Goal: Task Accomplishment & Management: Use online tool/utility

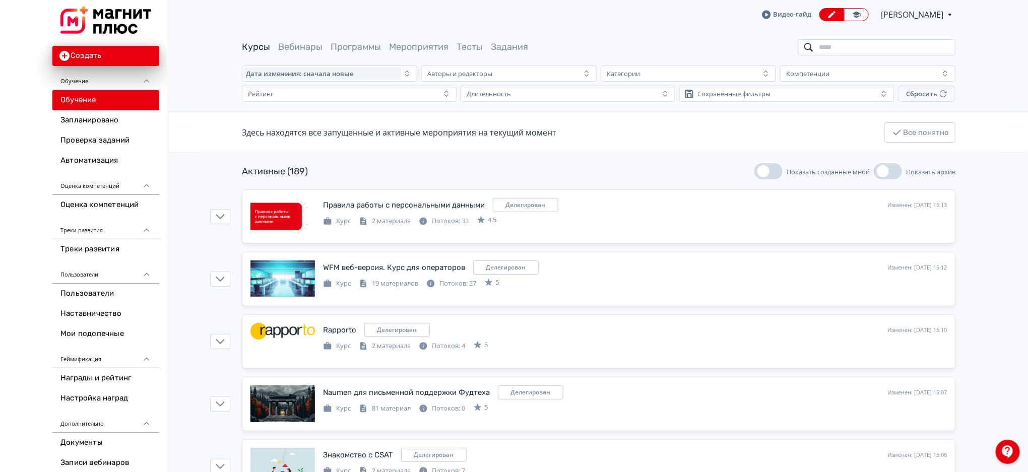
click at [855, 44] on input "search" at bounding box center [876, 47] width 157 height 16
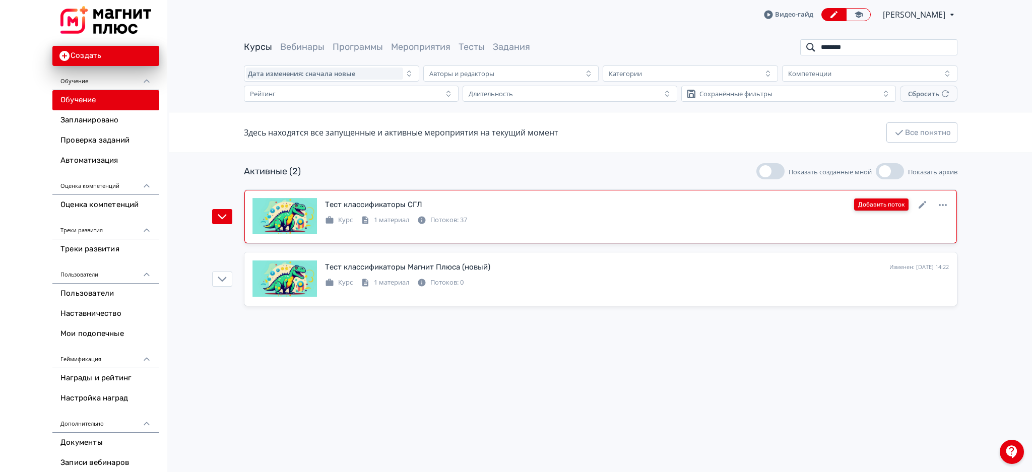
type input "********"
click at [894, 202] on button "Добавить поток" at bounding box center [881, 205] width 54 height 12
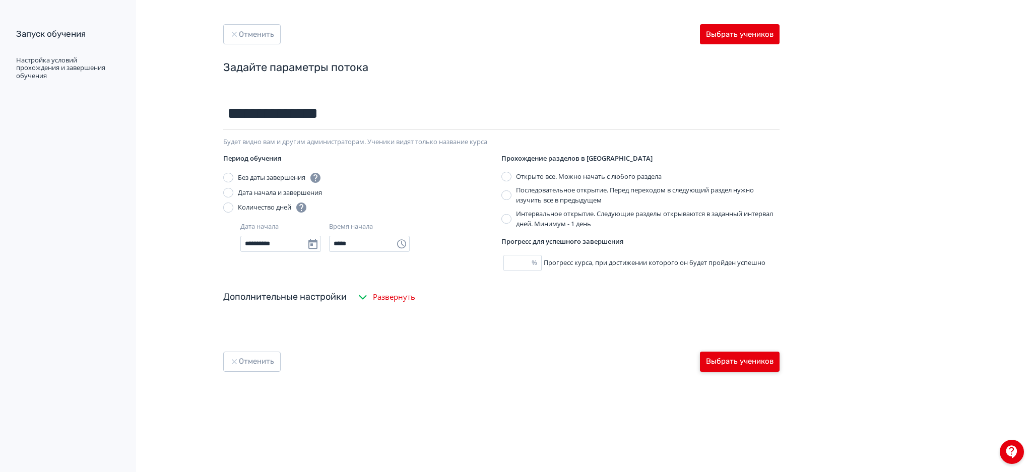
type input "**********"
click at [746, 355] on button "Выбрать учеников" at bounding box center [740, 362] width 80 height 20
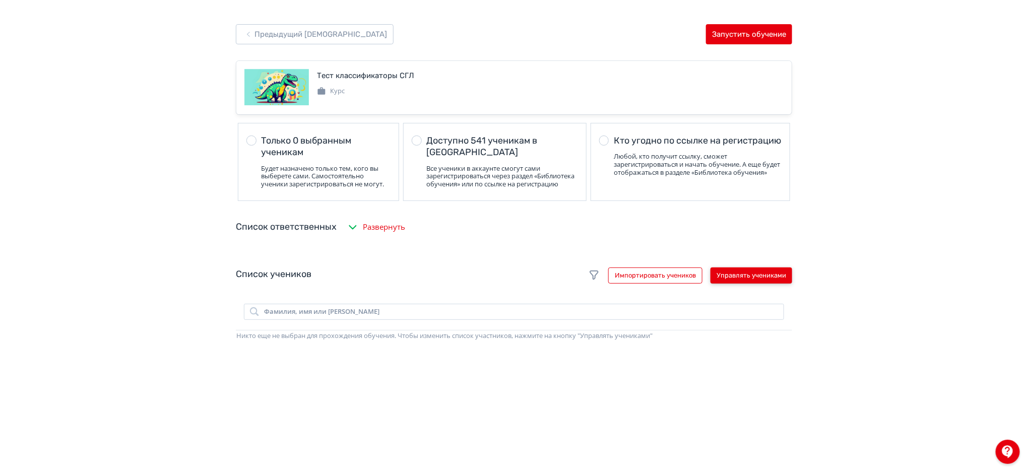
click at [751, 277] on button "Управлять учениками" at bounding box center [752, 276] width 82 height 16
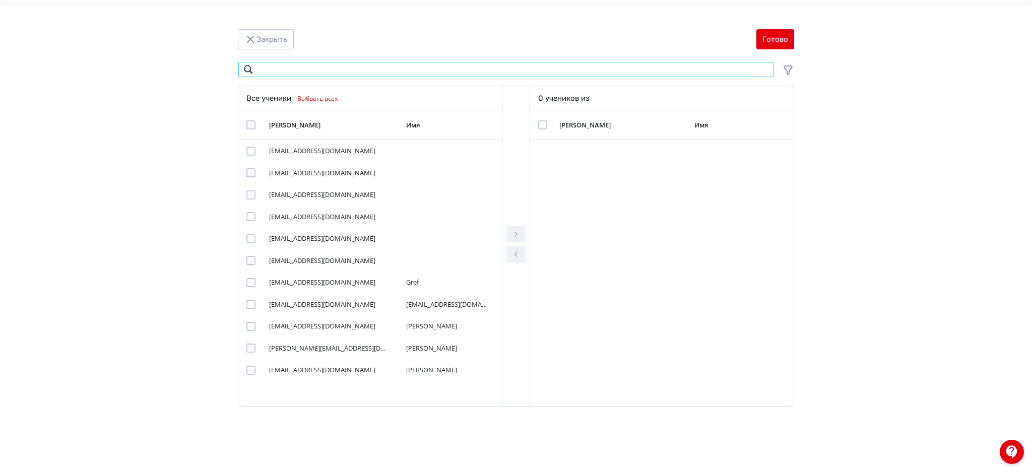
click at [479, 74] on input "Modal" at bounding box center [506, 69] width 536 height 16
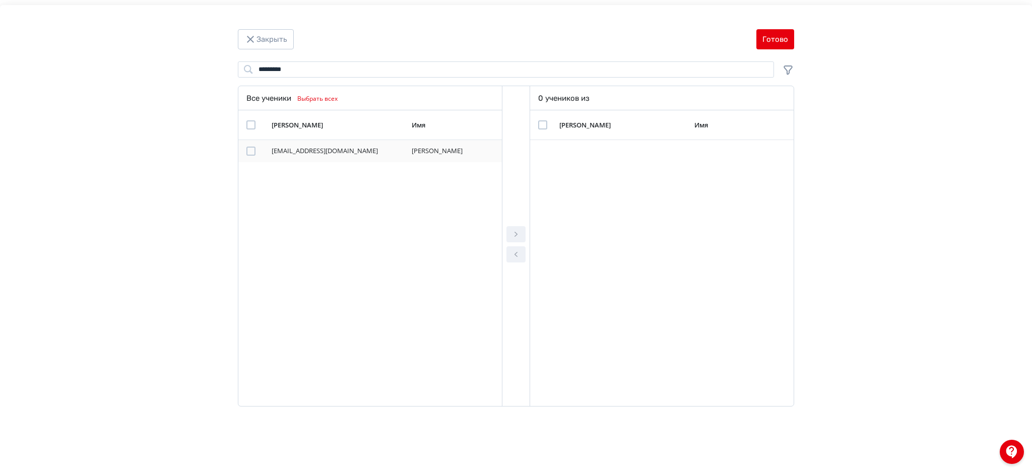
click at [252, 150] on div "Modal" at bounding box center [250, 151] width 9 height 9
click at [523, 237] on button "Modal" at bounding box center [516, 234] width 19 height 16
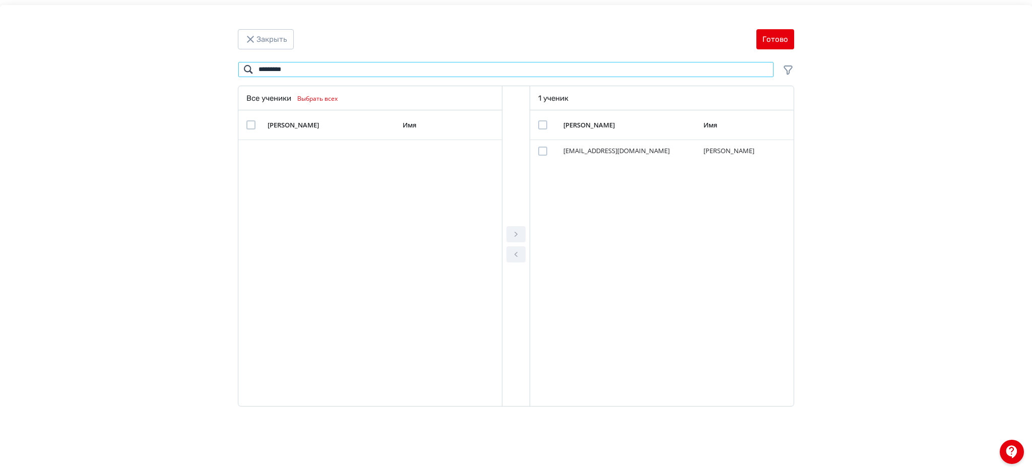
drag, startPoint x: 323, startPoint y: 70, endPoint x: 211, endPoint y: 70, distance: 112.4
click at [211, 70] on div "********* Поиск Все ученики Выбрать всех [PERSON_NAME] Имя 1 ученик [PERSON_NAM…" at bounding box center [516, 236] width 952 height 351
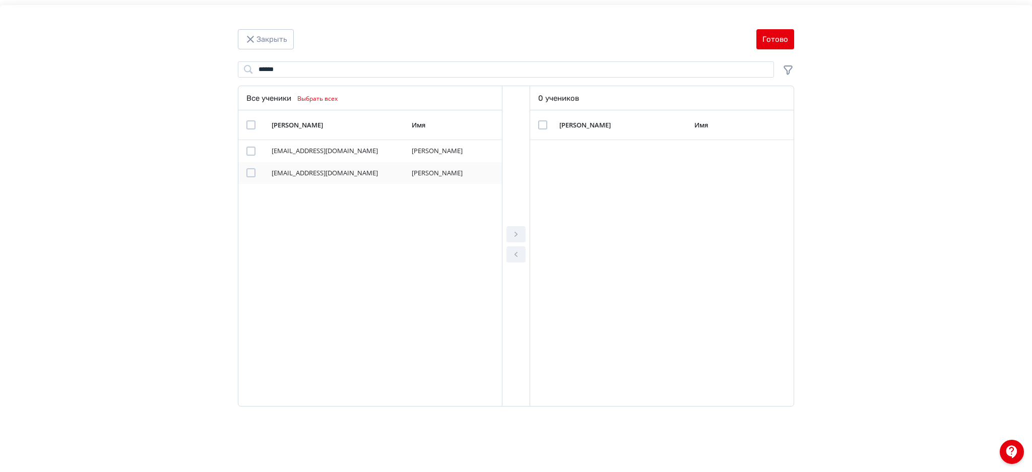
click at [253, 174] on div "Modal" at bounding box center [250, 172] width 9 height 9
click at [521, 234] on icon "Modal" at bounding box center [516, 234] width 12 height 12
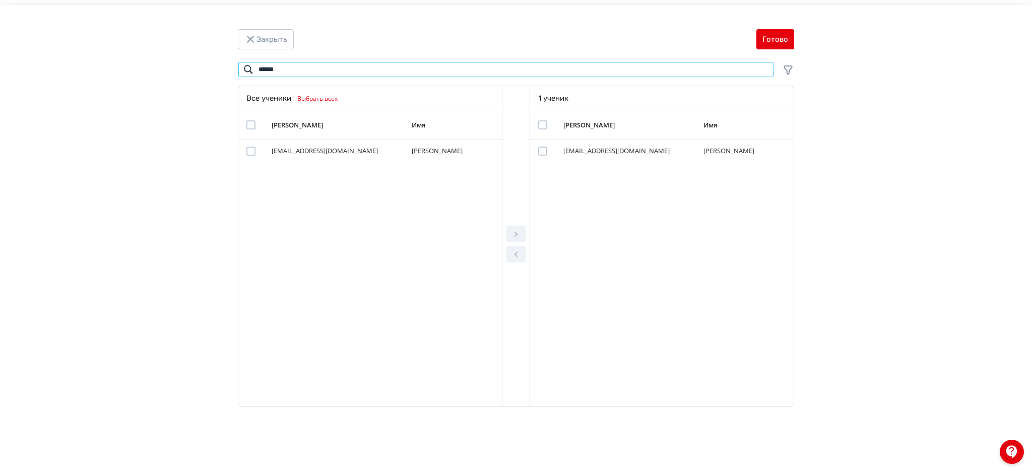
drag, startPoint x: 301, startPoint y: 76, endPoint x: 235, endPoint y: 69, distance: 65.9
click at [235, 69] on div "****** Поиск Все ученики Выбрать всех [PERSON_NAME] Имя [EMAIL_ADDRESS][DOMAIN_…" at bounding box center [516, 236] width 605 height 351
click at [250, 152] on div "Modal" at bounding box center [250, 151] width 9 height 9
click at [520, 238] on icon "Modal" at bounding box center [516, 234] width 12 height 12
drag, startPoint x: 368, startPoint y: 72, endPoint x: 240, endPoint y: 67, distance: 128.6
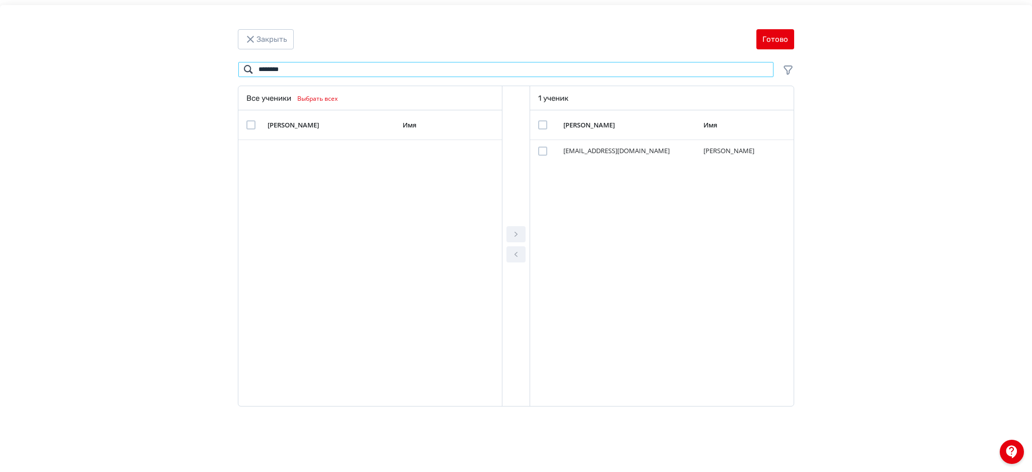
click at [240, 67] on input "********" at bounding box center [506, 69] width 536 height 16
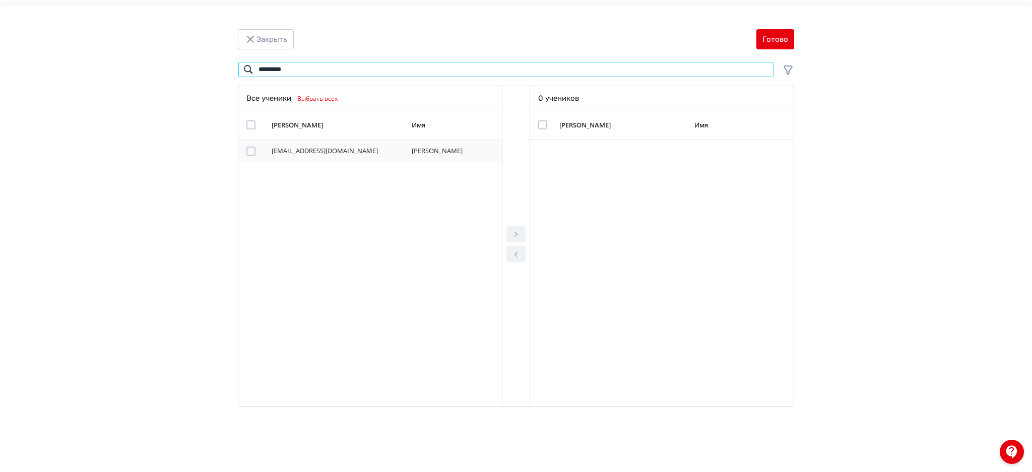
type input "*********"
click at [252, 151] on div "Modal" at bounding box center [250, 151] width 9 height 9
click at [515, 232] on icon "Modal" at bounding box center [516, 234] width 3 height 5
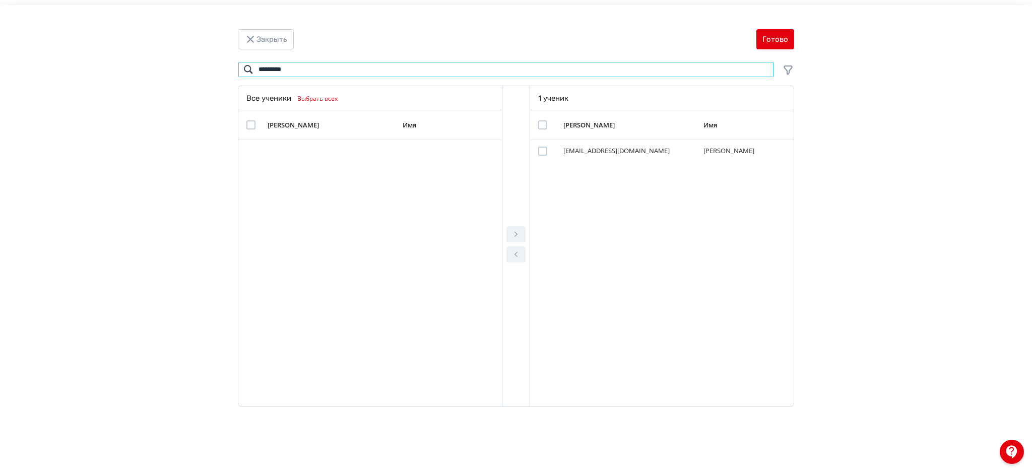
drag, startPoint x: 303, startPoint y: 68, endPoint x: 200, endPoint y: 64, distance: 103.4
click at [200, 64] on div "********* Поиск Все ученики Выбрать всех [PERSON_NAME] Имя 1 ученик [PERSON_NAM…" at bounding box center [516, 236] width 952 height 351
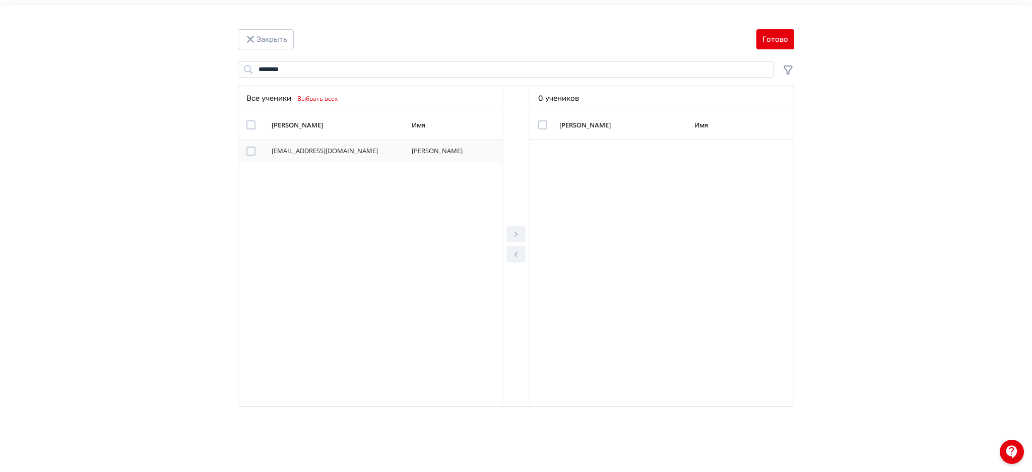
click at [250, 150] on div "Modal" at bounding box center [250, 151] width 9 height 9
click at [512, 237] on icon "Modal" at bounding box center [516, 234] width 12 height 12
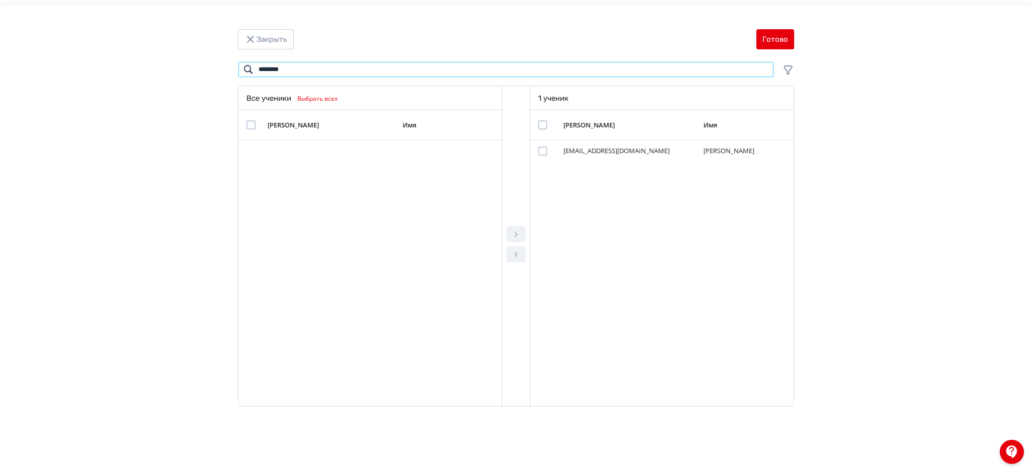
drag, startPoint x: 299, startPoint y: 69, endPoint x: 163, endPoint y: 72, distance: 136.1
click at [163, 72] on div "******** Поиск Все ученики Выбрать всех [PERSON_NAME] Имя 1 ученик [PERSON_NAME…" at bounding box center [516, 236] width 952 height 351
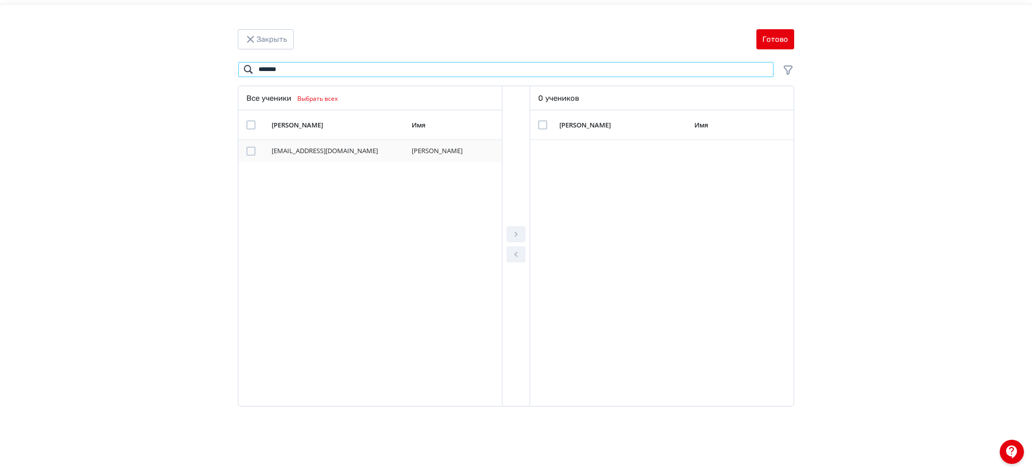
type input "*******"
click at [248, 152] on div "Modal" at bounding box center [250, 151] width 9 height 9
click at [519, 233] on icon "Modal" at bounding box center [516, 234] width 12 height 12
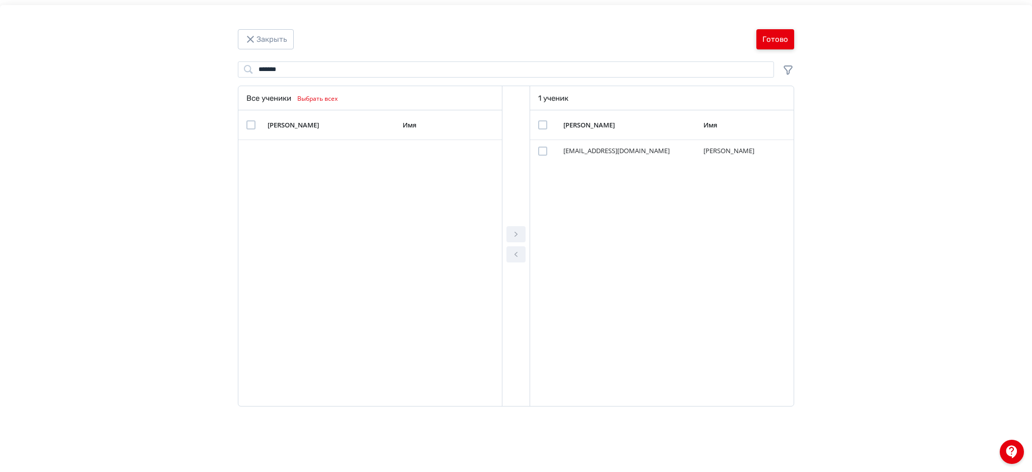
click at [763, 46] on button "Готово" at bounding box center [776, 39] width 38 height 20
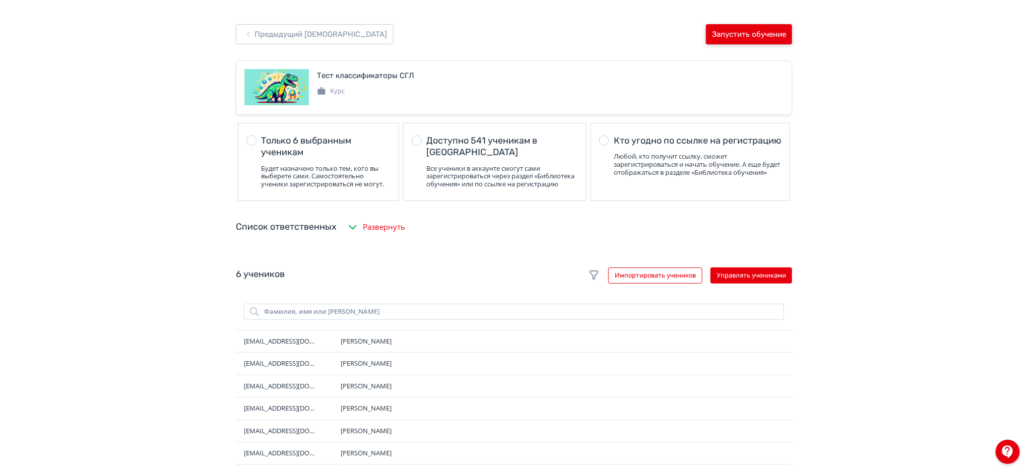
click at [751, 32] on button "Запустить обучение" at bounding box center [749, 34] width 86 height 20
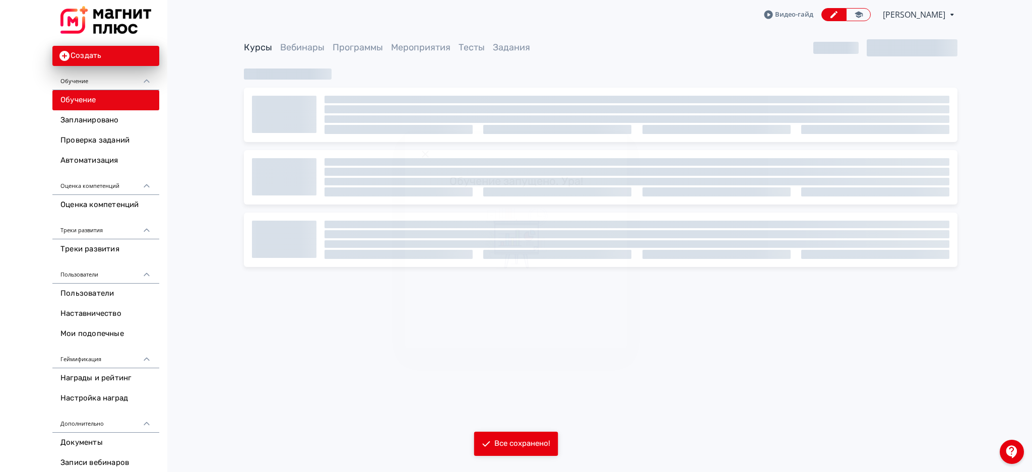
click at [429, 152] on icon "Modal" at bounding box center [425, 154] width 12 height 12
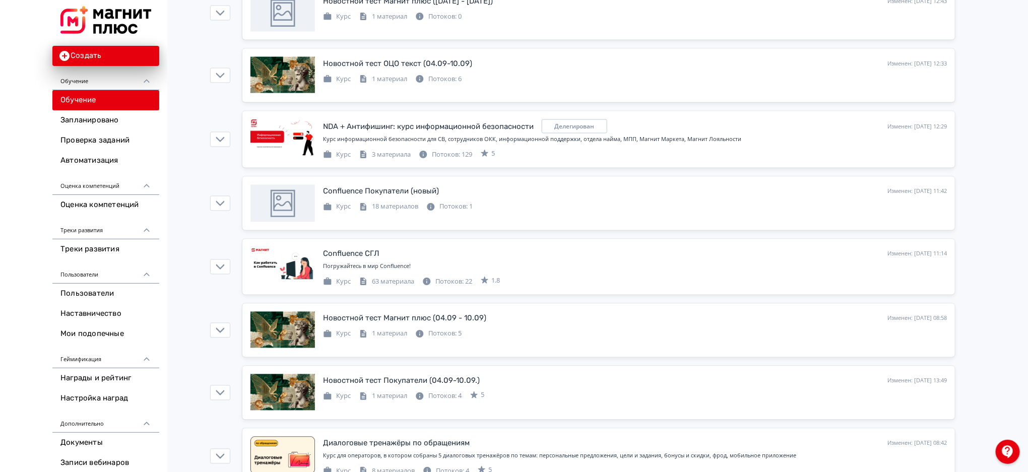
scroll to position [837, 0]
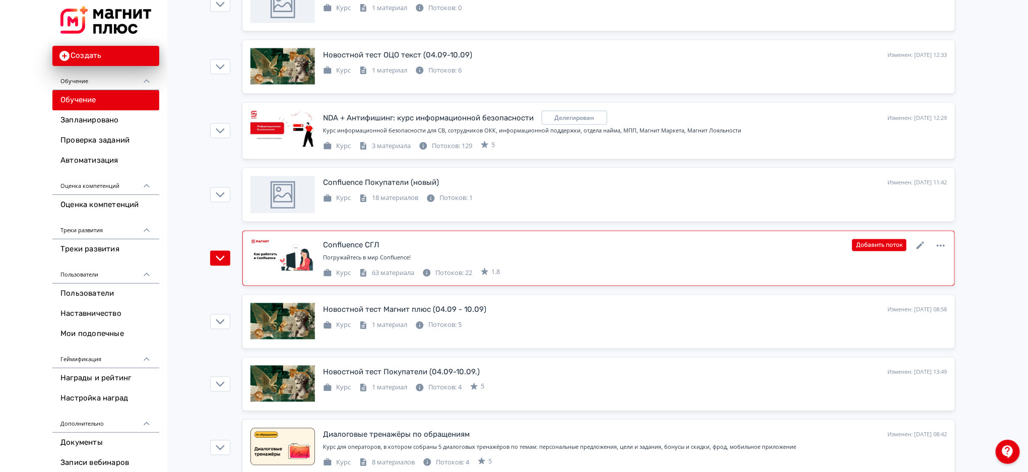
click at [799, 276] on div "Курс 63 материала Потоков: 22 1.8" at bounding box center [635, 273] width 624 height 12
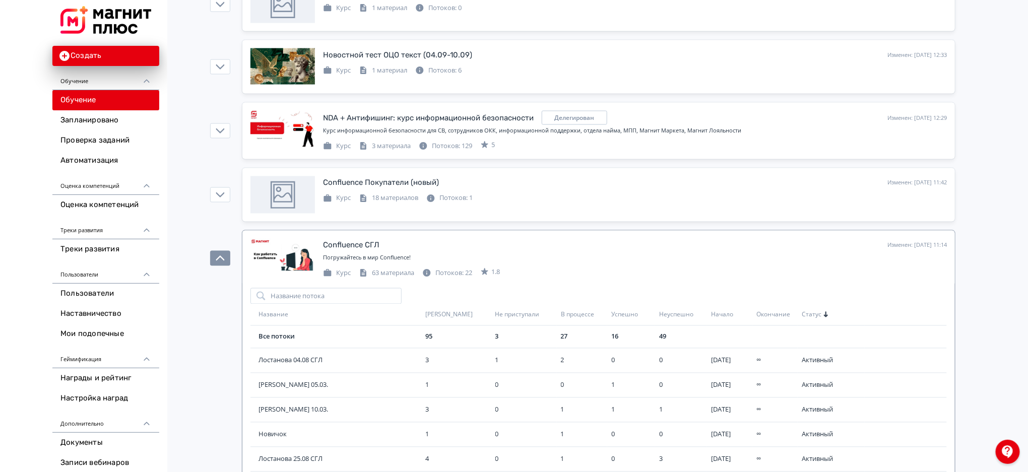
click at [714, 317] on span "Начало" at bounding box center [722, 315] width 22 height 9
click at [292, 361] on span "[PERSON_NAME] 04.09" at bounding box center [340, 361] width 163 height 10
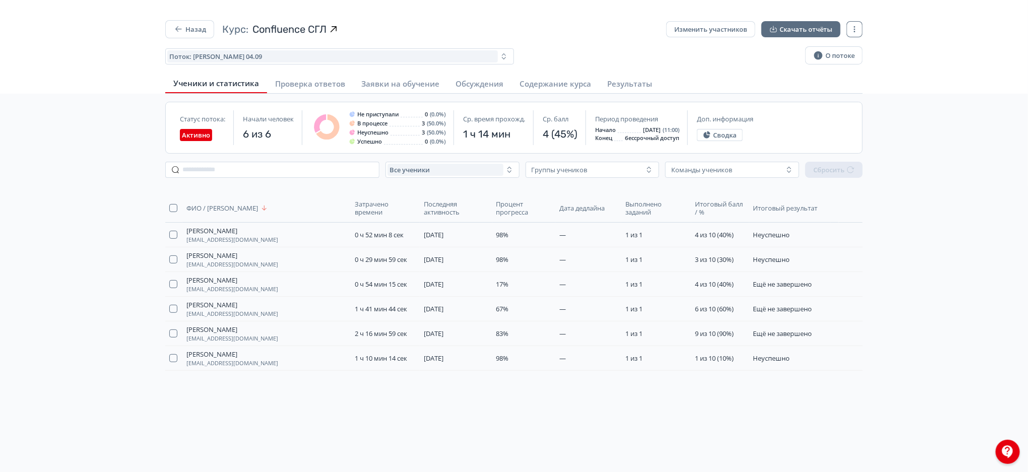
drag, startPoint x: 1027, startPoint y: 145, endPoint x: 1029, endPoint y: 150, distance: 6.1
click at [1028, 150] on html "React App Назад Курс: Confluence СГЛ Изменить участников Скачать отчёты Поток: …" at bounding box center [514, 236] width 1028 height 472
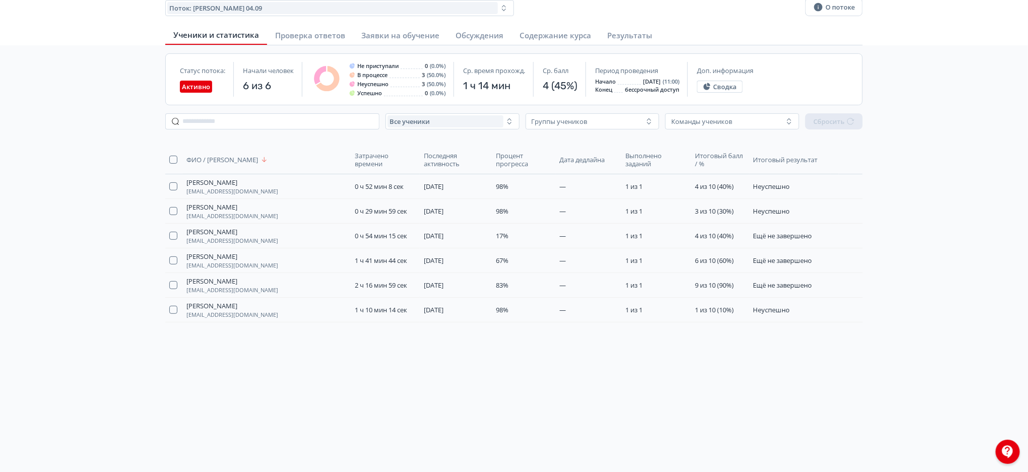
scroll to position [47, 0]
click at [845, 186] on button "button" at bounding box center [851, 187] width 16 height 16
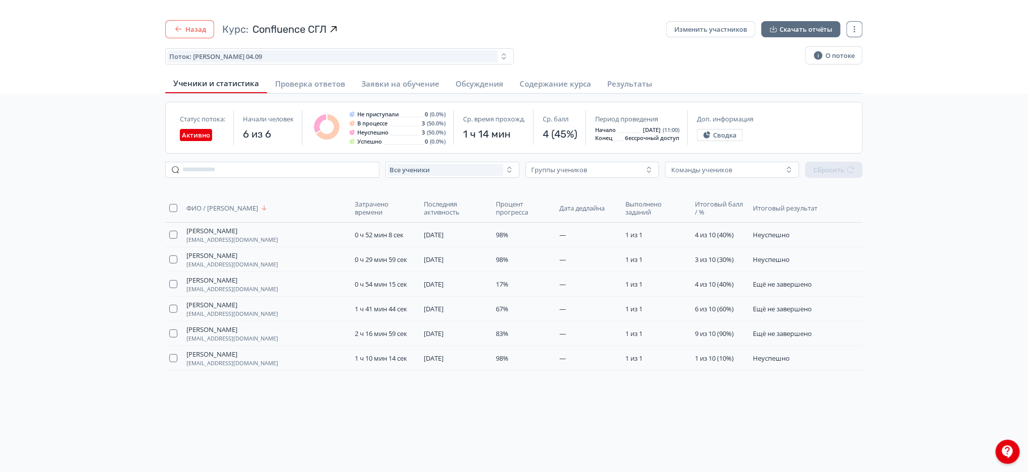
click at [182, 23] on button "Назад" at bounding box center [189, 29] width 49 height 18
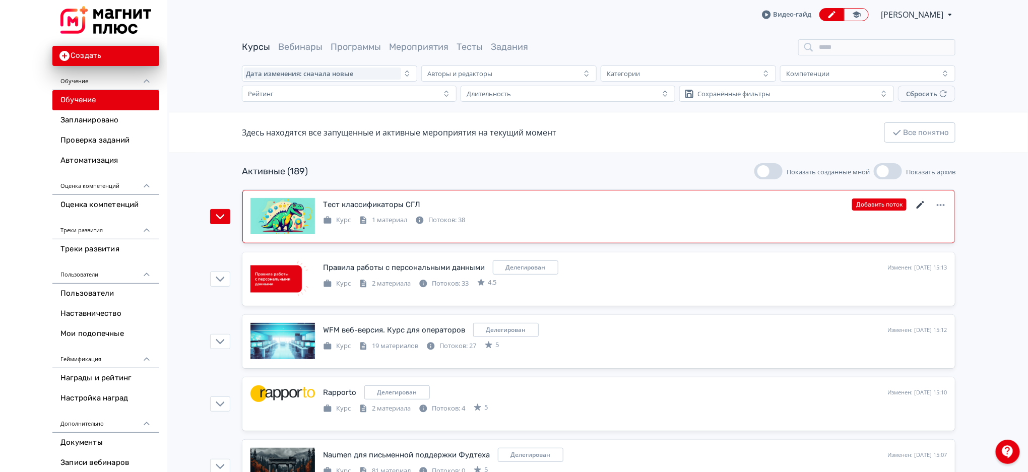
click at [923, 202] on icon at bounding box center [921, 205] width 8 height 8
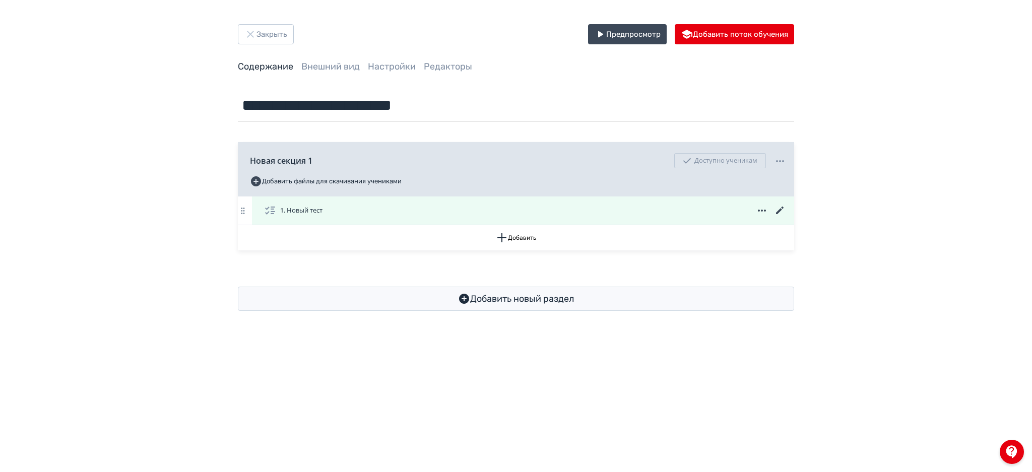
click at [544, 217] on div "1. Новый тест" at bounding box center [523, 211] width 542 height 28
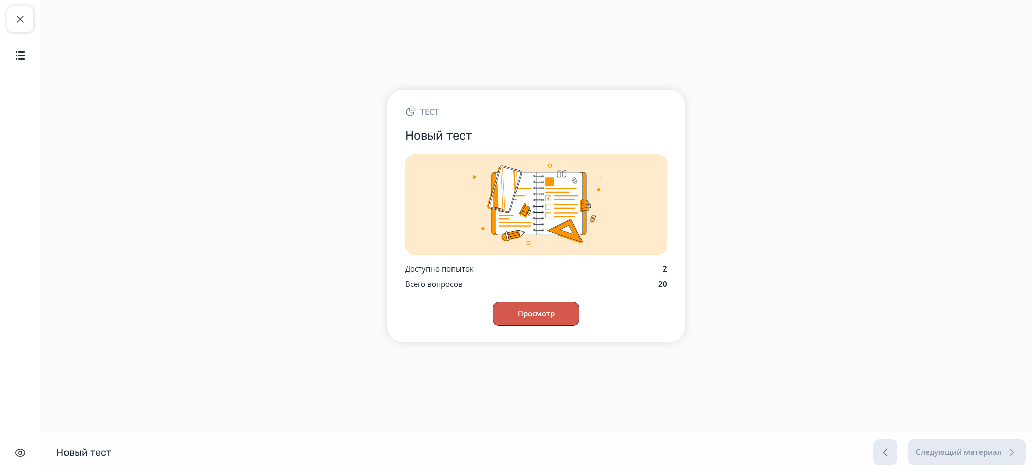
click at [547, 318] on button "Просмотр" at bounding box center [536, 314] width 87 height 24
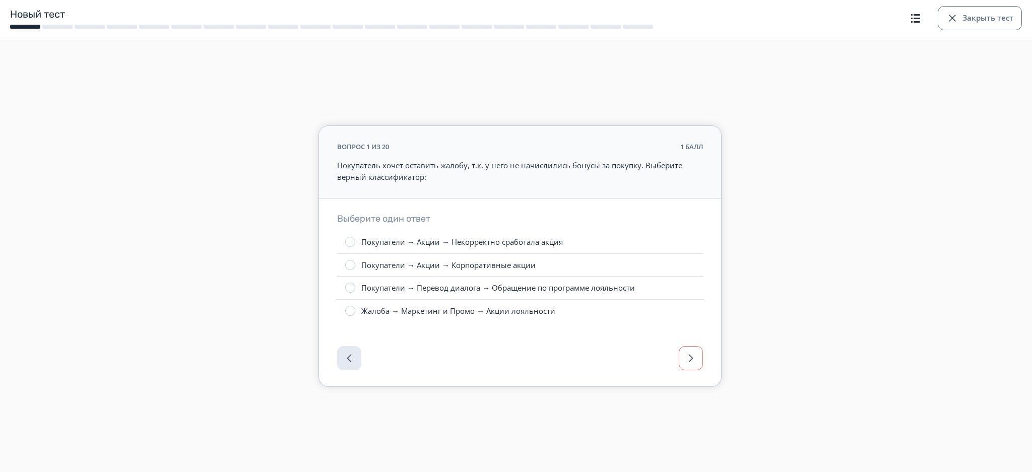
click at [688, 362] on span "button" at bounding box center [691, 358] width 12 height 12
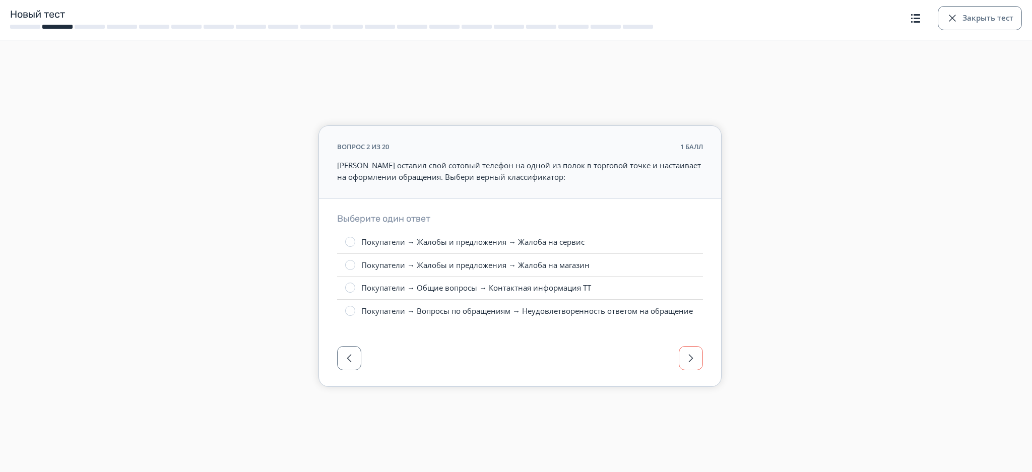
click at [688, 362] on span "button" at bounding box center [691, 358] width 12 height 12
click at [345, 361] on span "button" at bounding box center [349, 358] width 12 height 12
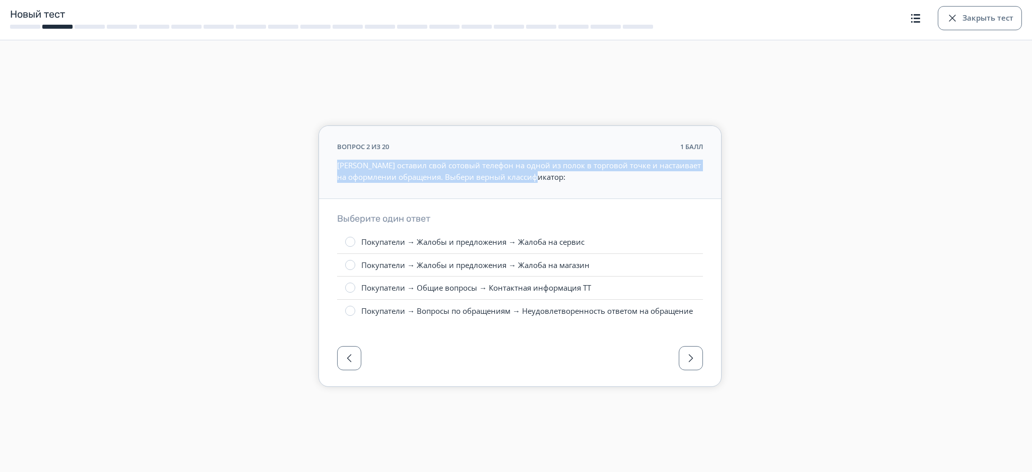
drag, startPoint x: 334, startPoint y: 162, endPoint x: 607, endPoint y: 179, distance: 273.2
click at [607, 179] on div "вопрос 2 из 20 1 балл [PERSON_NAME] оставил свой сотовый телефон на одной из по…" at bounding box center [520, 163] width 402 height 74
click at [607, 179] on p "[PERSON_NAME] оставил свой сотовый телефон на одной из полок в торговой точке и…" at bounding box center [520, 171] width 366 height 23
drag, startPoint x: 628, startPoint y: 166, endPoint x: 432, endPoint y: 181, distance: 196.6
click at [432, 181] on p "[PERSON_NAME] оставил свой сотовый телефон на одной из полок в торговой точке и…" at bounding box center [520, 171] width 366 height 23
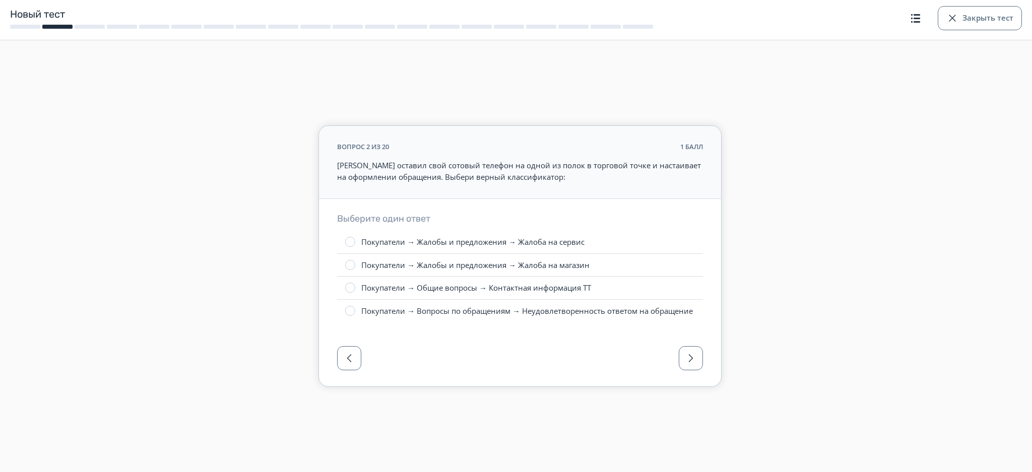
click at [555, 186] on div "вопрос 2 из 20 1 балл [PERSON_NAME] оставил свой сотовый телефон на одной из по…" at bounding box center [520, 163] width 402 height 74
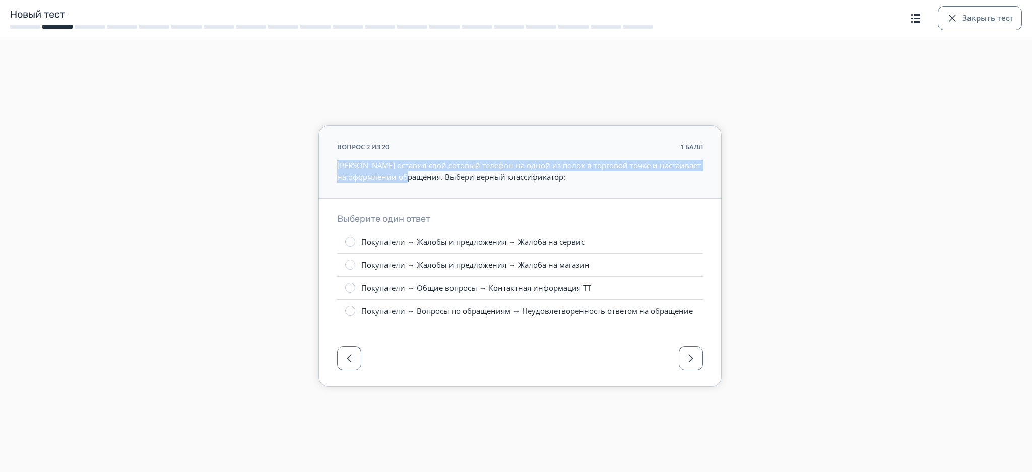
drag, startPoint x: 429, startPoint y: 178, endPoint x: 333, endPoint y: 164, distance: 97.4
click at [333, 164] on div "вопрос 2 из 20 1 балл [PERSON_NAME] оставил свой сотовый телефон на одной из по…" at bounding box center [520, 163] width 402 height 74
click at [452, 254] on label "Покупатели → Жалобы и предложения → Жалоба на магазин" at bounding box center [520, 265] width 366 height 23
drag, startPoint x: 424, startPoint y: 291, endPoint x: 487, endPoint y: 291, distance: 62.5
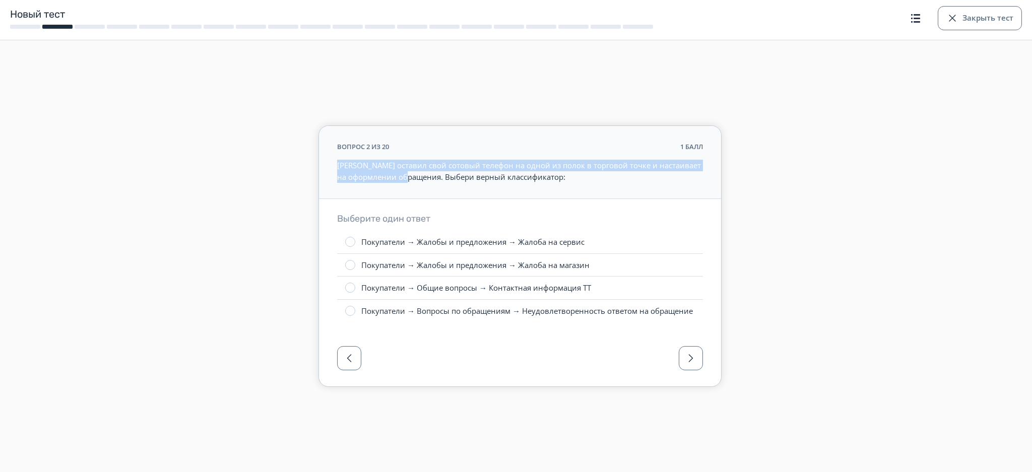
click at [487, 291] on div "Покупатели → Общие вопросы → Контактная информация ТТ" at bounding box center [476, 288] width 230 height 11
click at [520, 315] on div "Покупатели → Вопросы по обращениям → Неудовлетворенность ответом на обращение" at bounding box center [527, 311] width 332 height 11
click at [358, 285] on label "Покупатели → Общие вопросы → Контактная информация ТТ" at bounding box center [520, 288] width 366 height 23
click at [695, 353] on span "button" at bounding box center [691, 358] width 12 height 12
drag, startPoint x: 336, startPoint y: 164, endPoint x: 371, endPoint y: 179, distance: 38.1
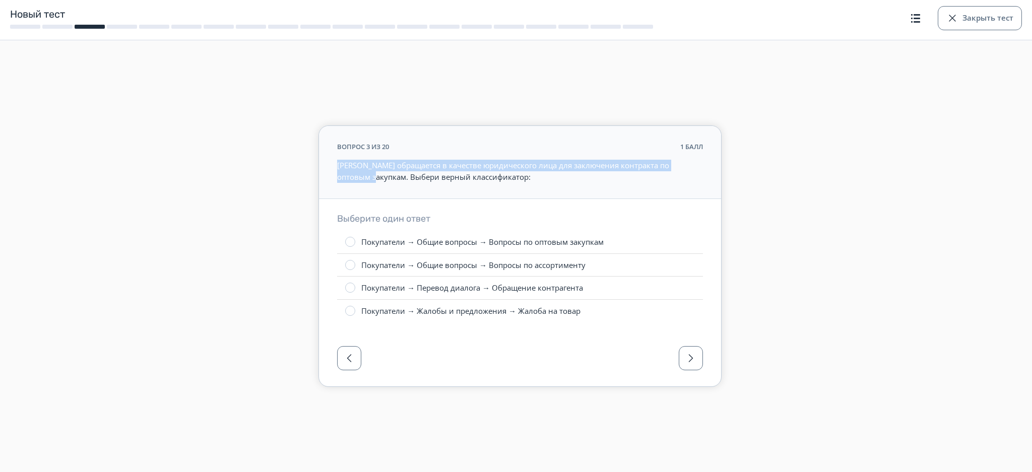
click at [371, 179] on div "вопрос 3 из 20 1 балл [PERSON_NAME] обращается в качестве юридического лица для…" at bounding box center [520, 163] width 402 height 74
click at [556, 258] on label "Покупатели → Общие вопросы → Вопросы по ассортименту" at bounding box center [520, 265] width 366 height 23
click at [782, 214] on form "вопрос 3 из 20 1 балл [PERSON_NAME] обращается в качестве юридического лица для…" at bounding box center [520, 257] width 1012 height 262
